Goal: Find specific page/section: Find specific page/section

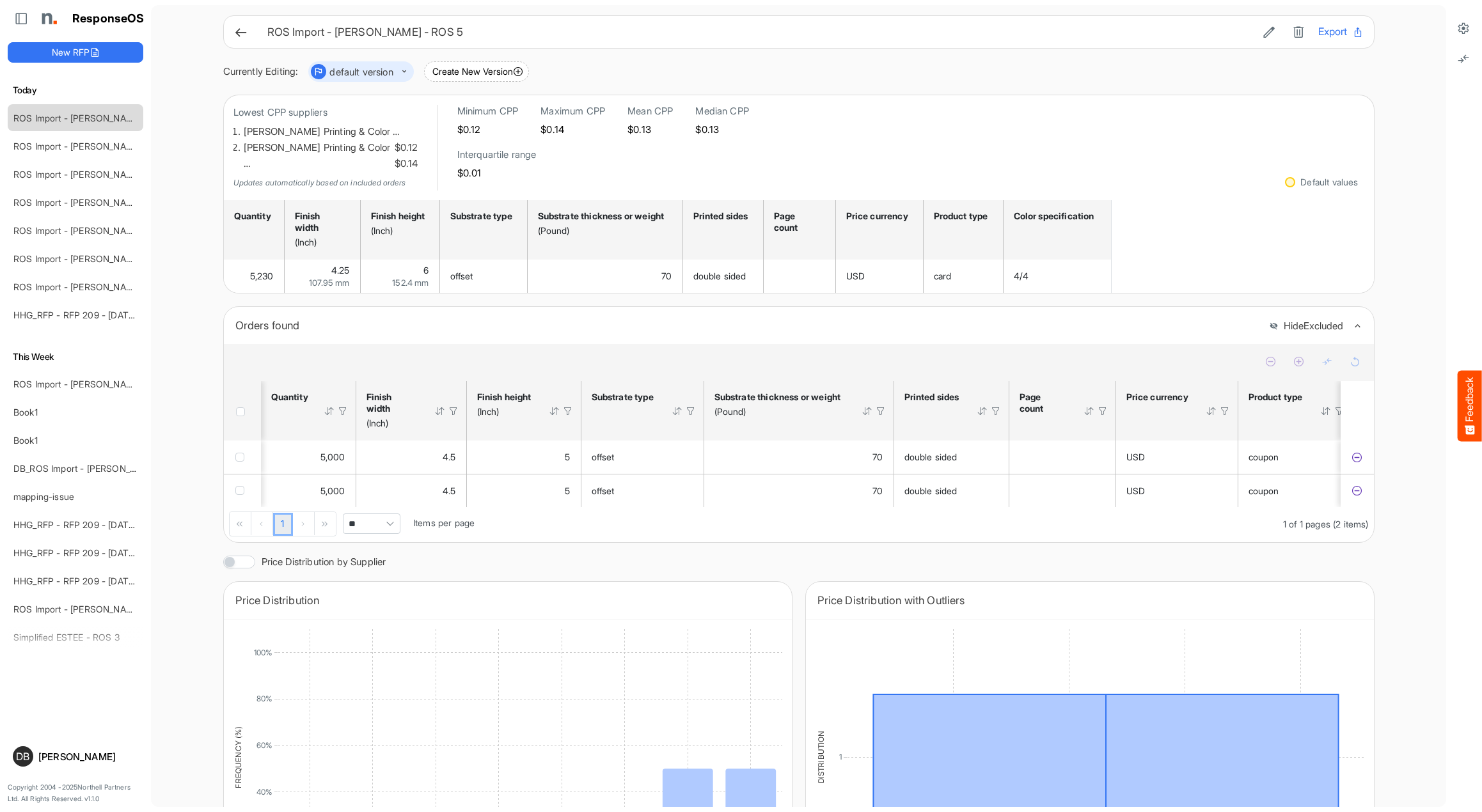
scroll to position [0, 698]
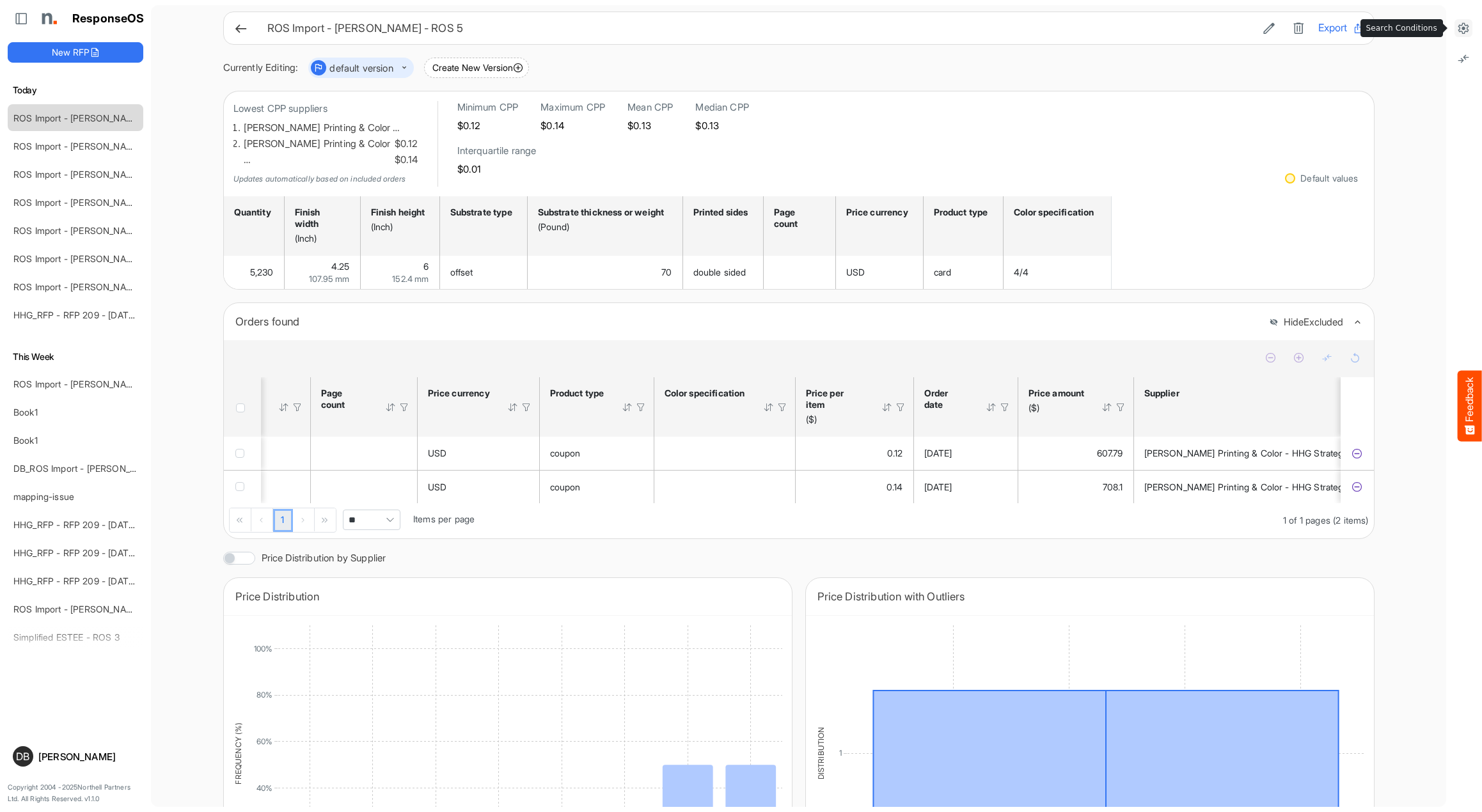
click at [1463, 27] on icon at bounding box center [1463, 28] width 13 height 13
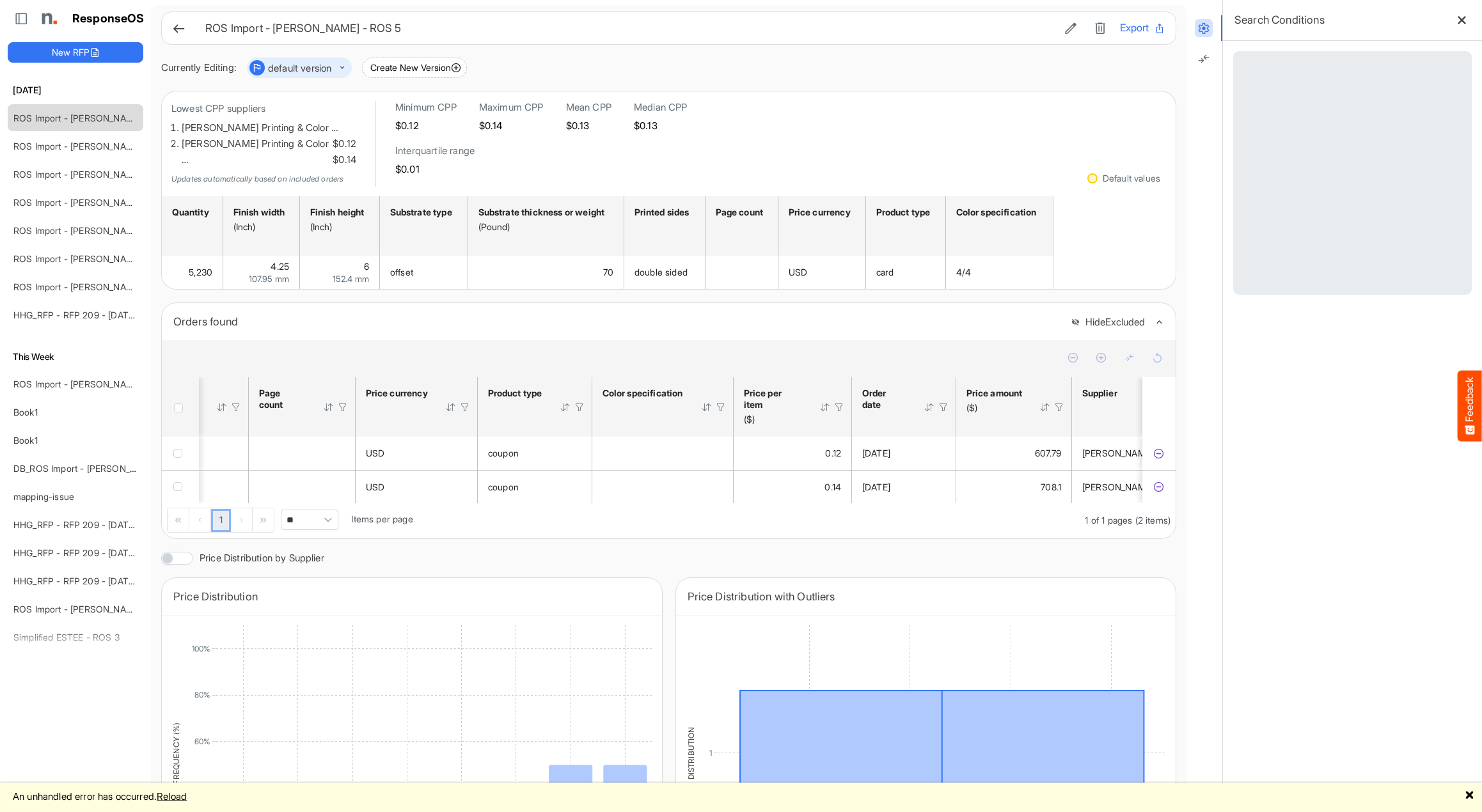
click at [187, 798] on link "Reload" at bounding box center [171, 796] width 30 height 12
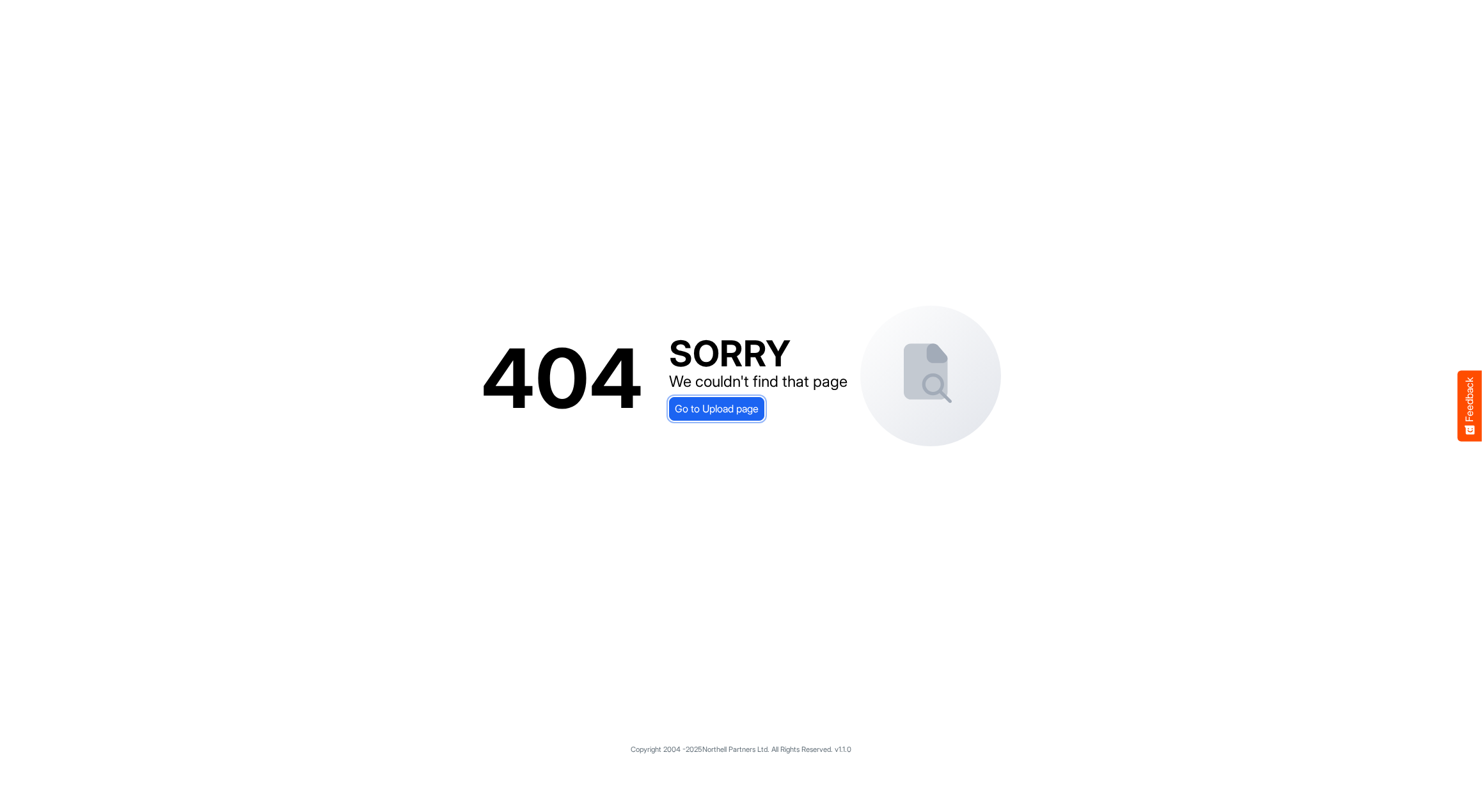
click at [740, 411] on span "Go to Upload page" at bounding box center [716, 409] width 84 height 17
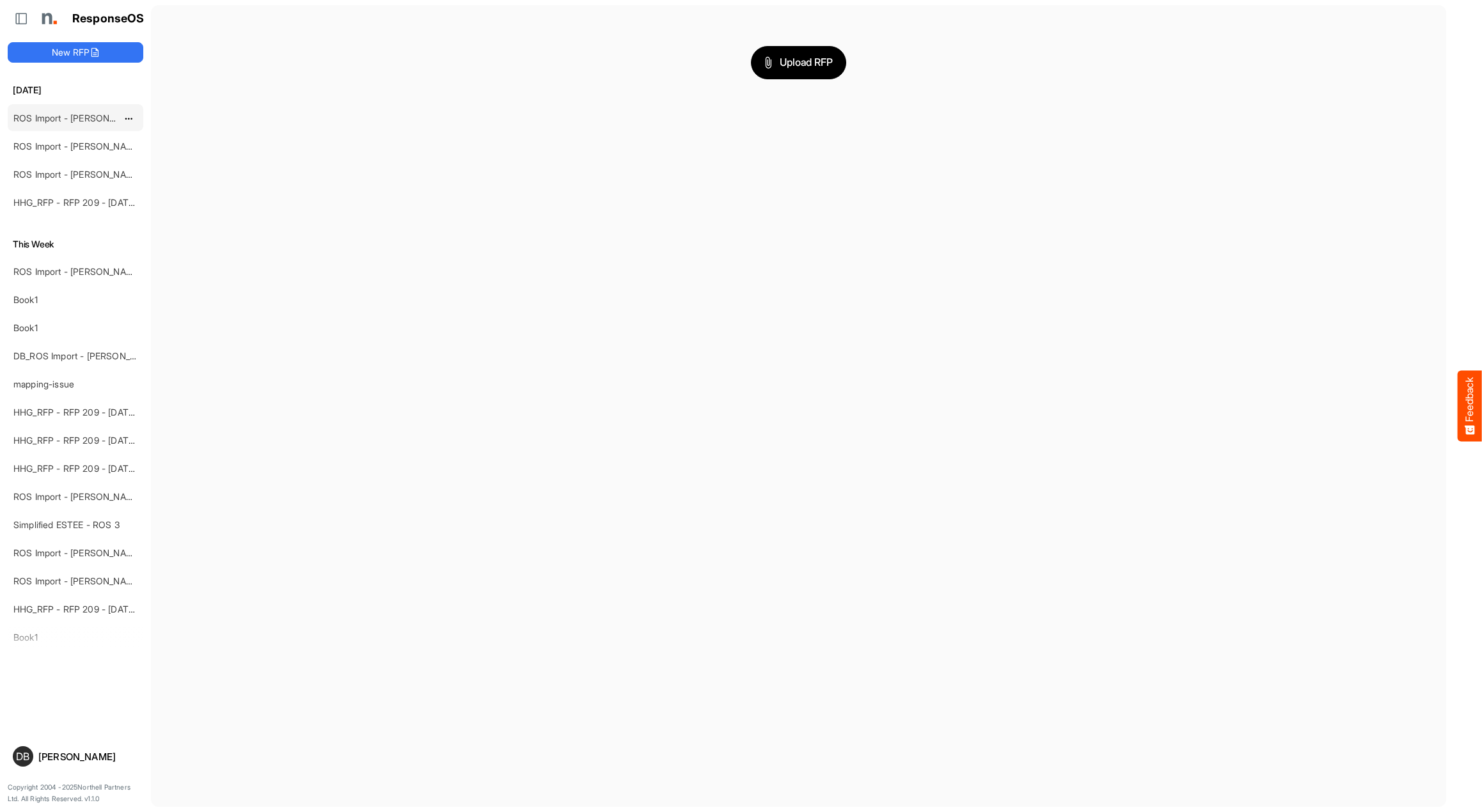
click at [78, 121] on link "ROS Import - Estee Lauder - ROS 11" at bounding box center [96, 118] width 166 height 11
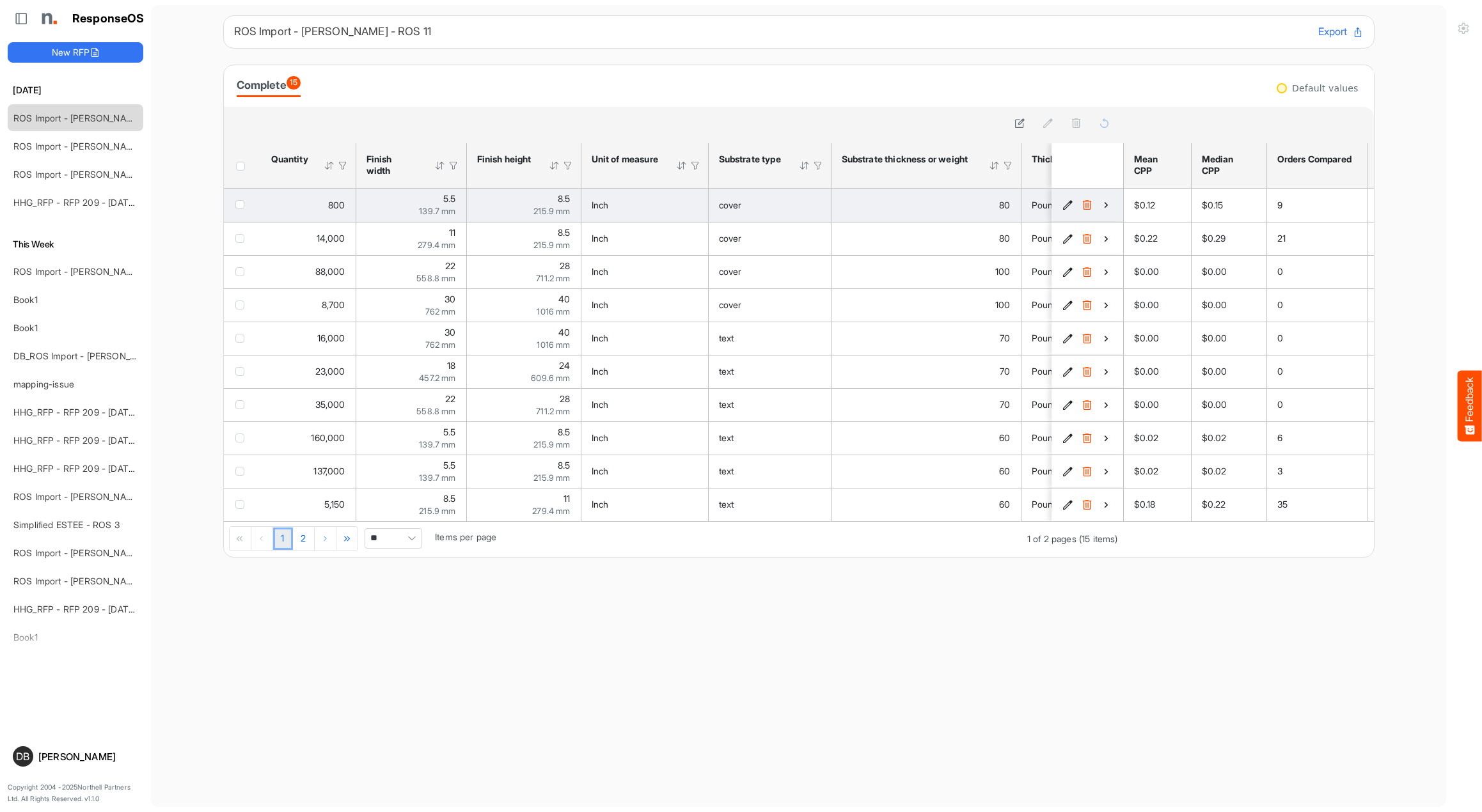
click at [1101, 207] on icon "4342cf45-0ab9-4413-b9d9-361104b9b512 is template cell Column Header" at bounding box center [1106, 204] width 11 height 11
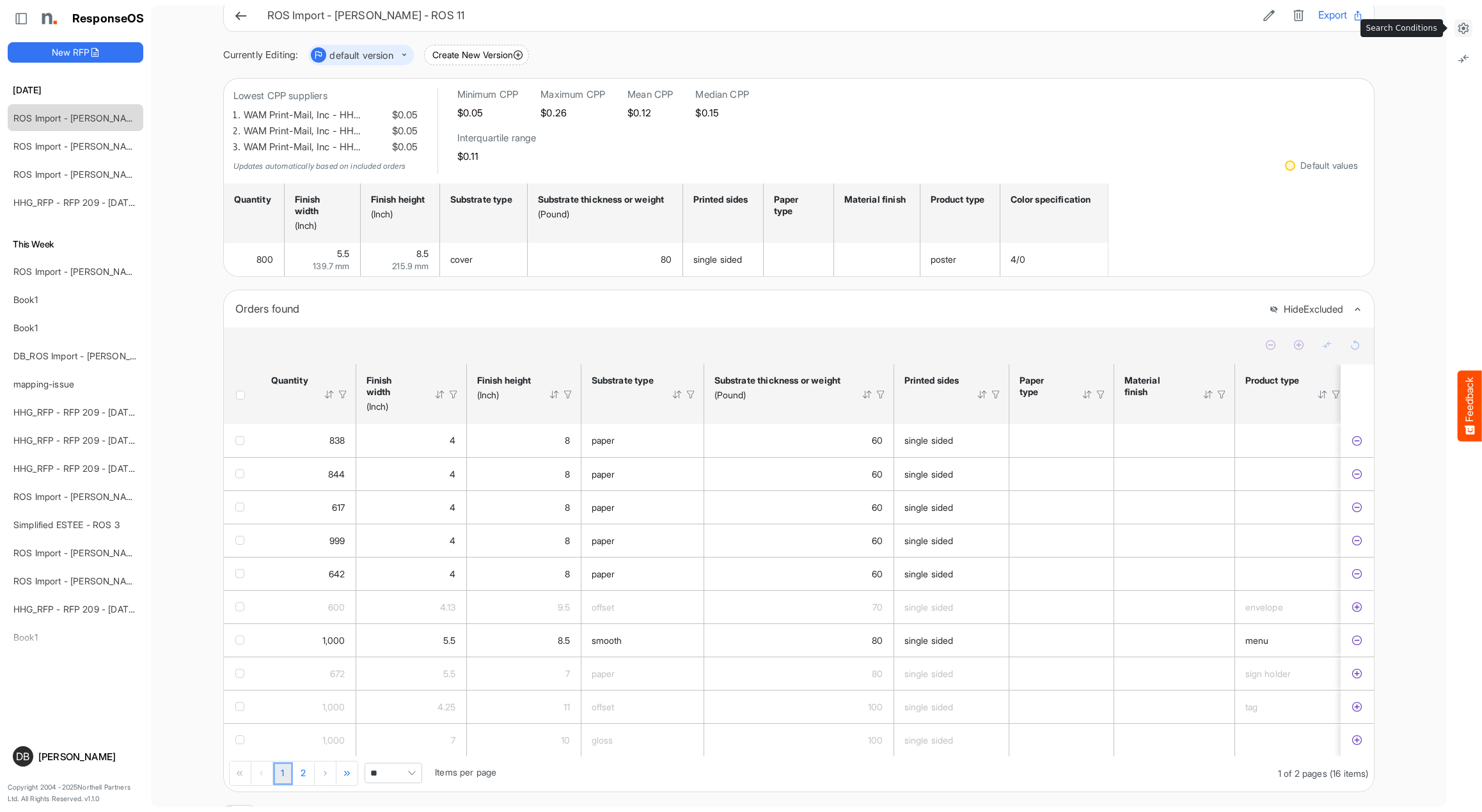
click at [1458, 27] on icon at bounding box center [1463, 28] width 13 height 13
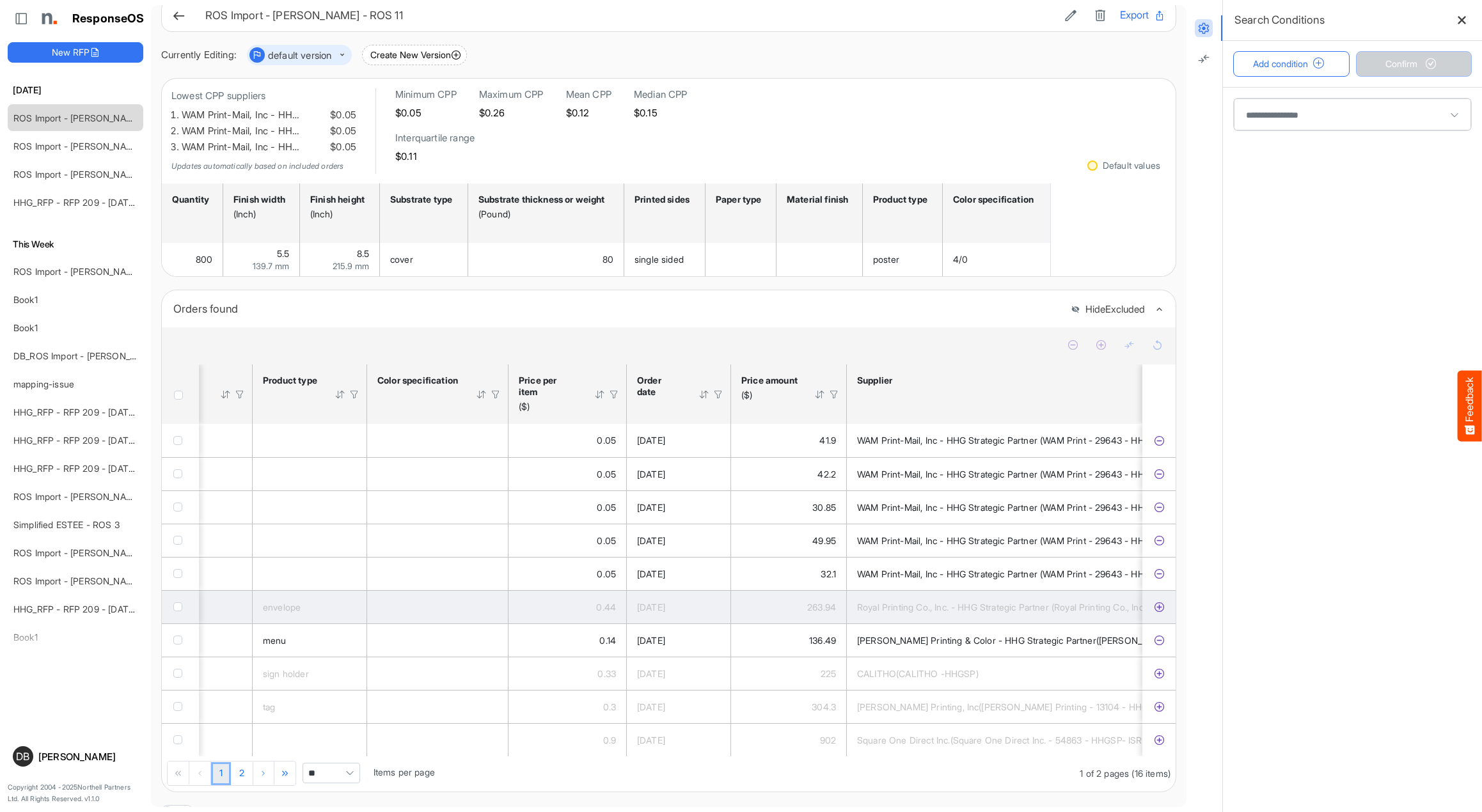
scroll to position [0, 929]
